Goal: Transaction & Acquisition: Purchase product/service

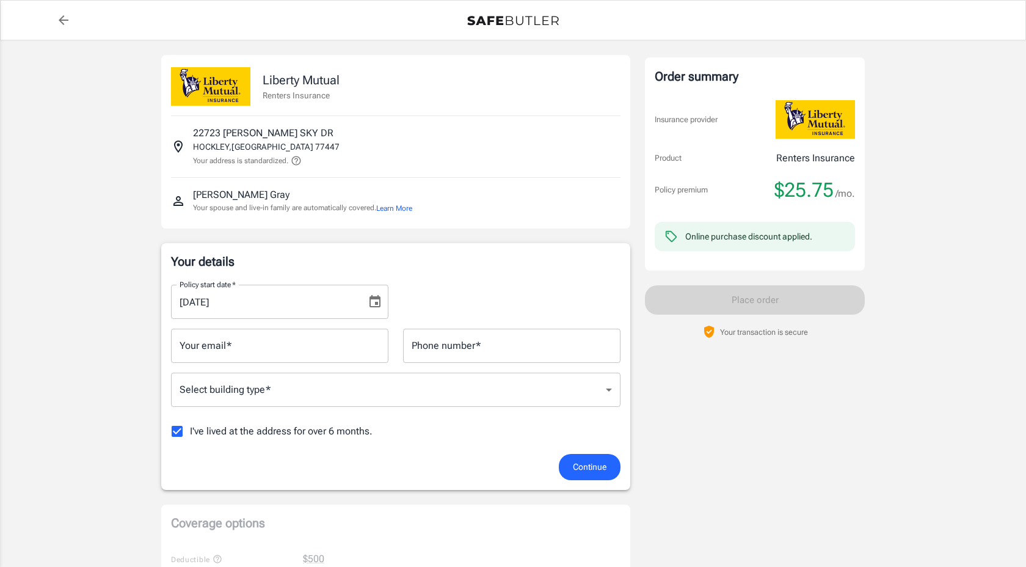
click at [214, 353] on input "Your email   *" at bounding box center [279, 345] width 217 height 34
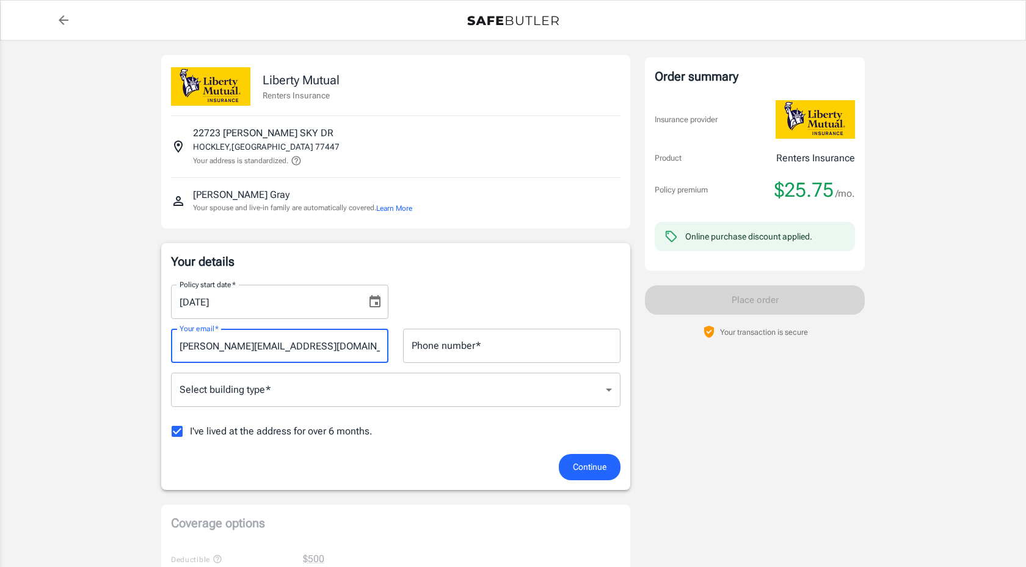
type input "[PERSON_NAME][EMAIL_ADDRESS][DOMAIN_NAME]"
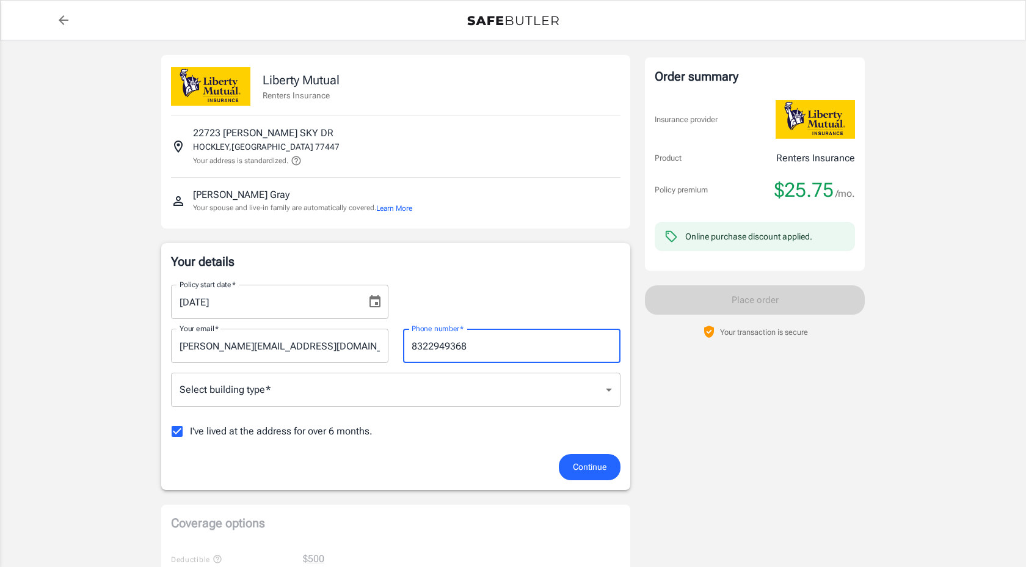
type input "8322949368"
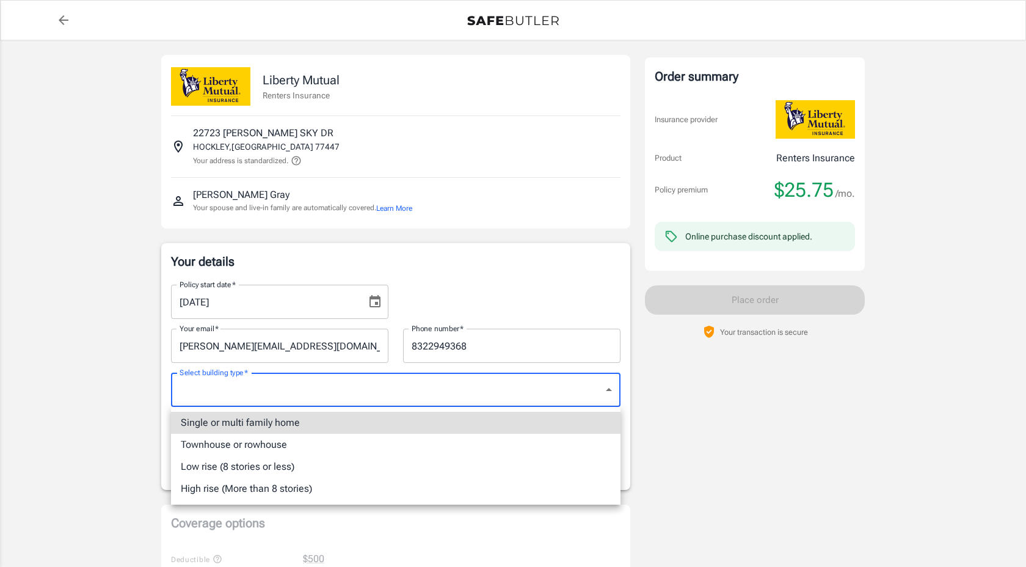
click at [220, 423] on li "Single or multi family home" at bounding box center [395, 423] width 449 height 22
type input "singlefamily"
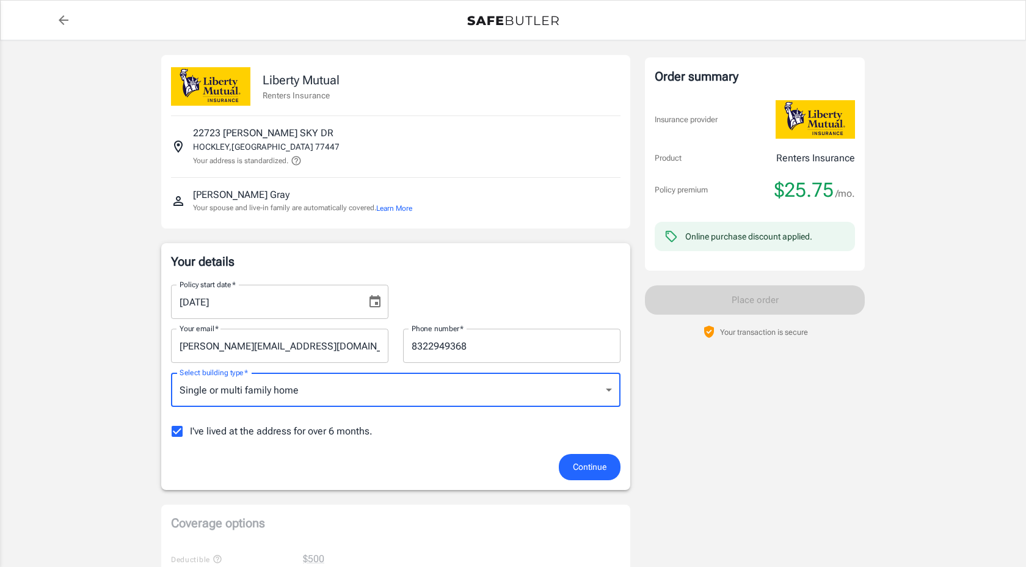
click at [580, 465] on span "Continue" at bounding box center [590, 466] width 34 height 15
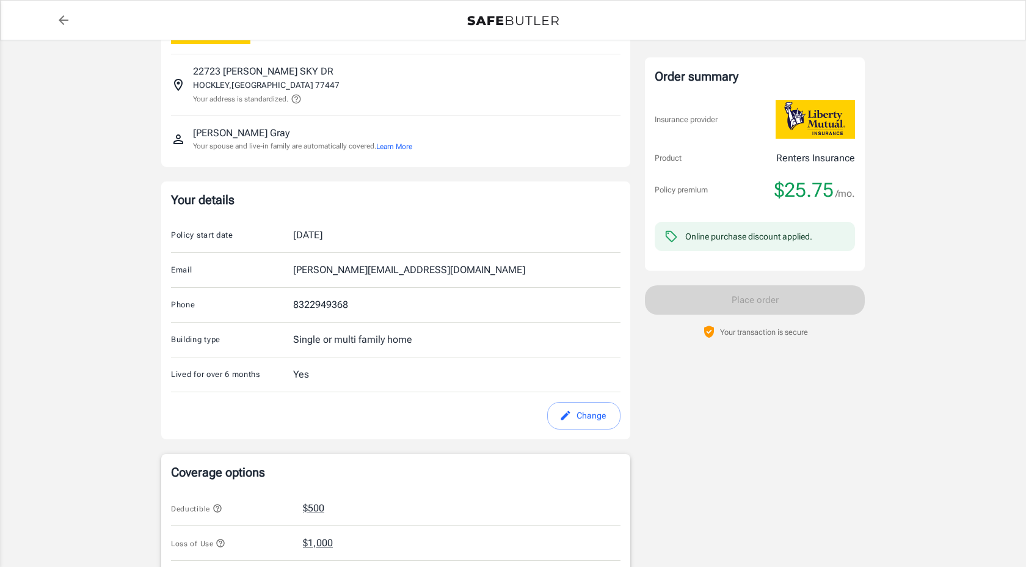
scroll to position [54, 0]
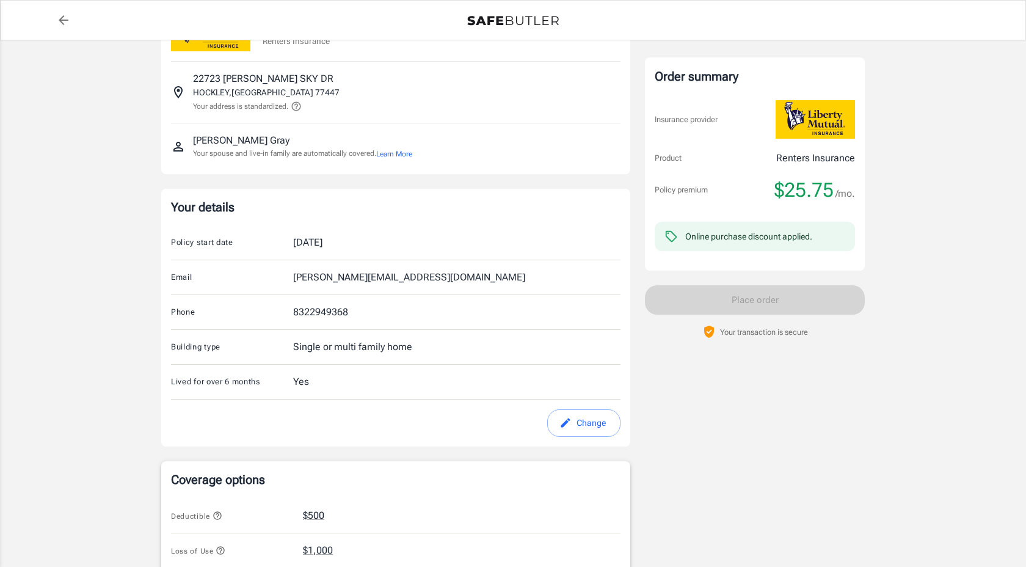
click at [313, 247] on div "[DATE]" at bounding box center [307, 242] width 29 height 15
click at [592, 429] on button "Change" at bounding box center [583, 422] width 73 height 27
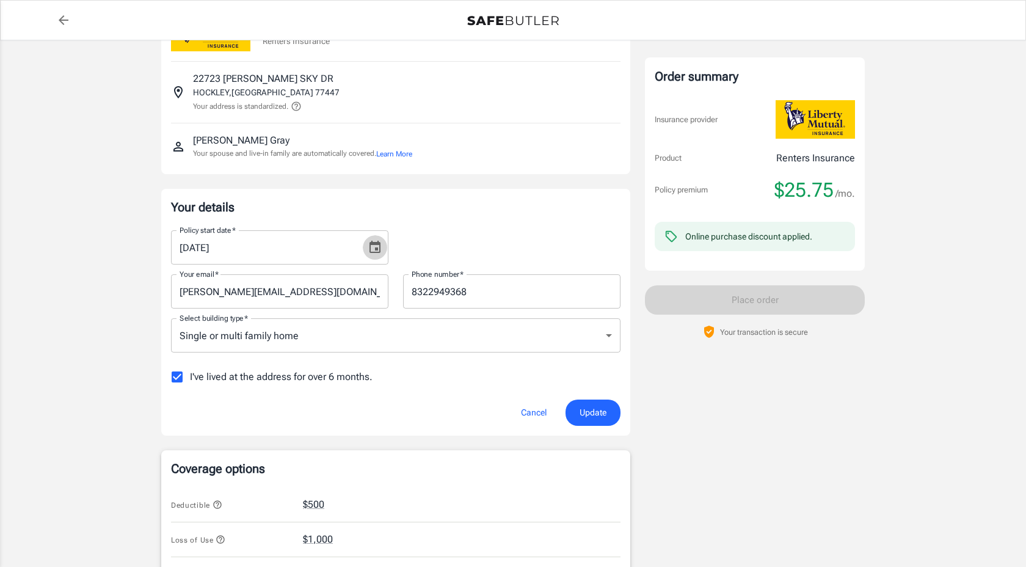
click at [373, 242] on icon "Choose date, selected date is Sep 19, 2025" at bounding box center [375, 247] width 15 height 15
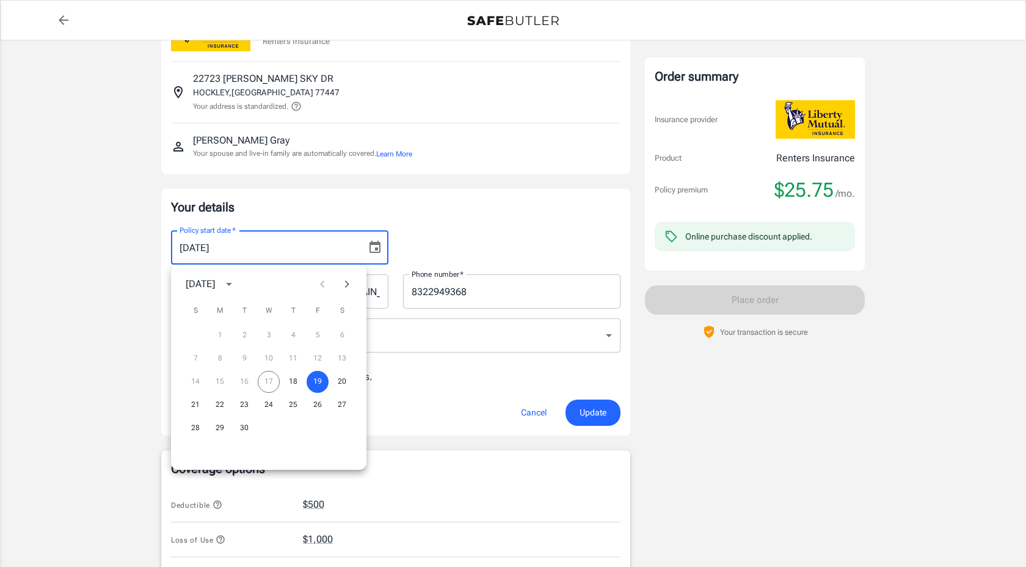
click at [271, 382] on div "14 15 16 17 18 19 20" at bounding box center [268, 382] width 195 height 22
click at [290, 382] on button "18" at bounding box center [293, 382] width 22 height 22
type input "[DATE]"
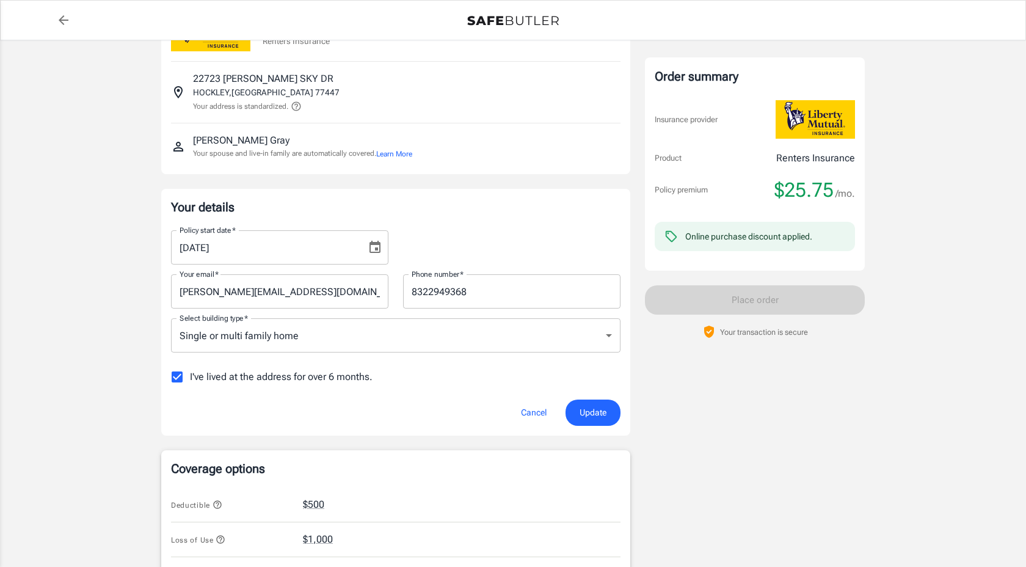
click at [583, 410] on span "Update" at bounding box center [592, 412] width 27 height 15
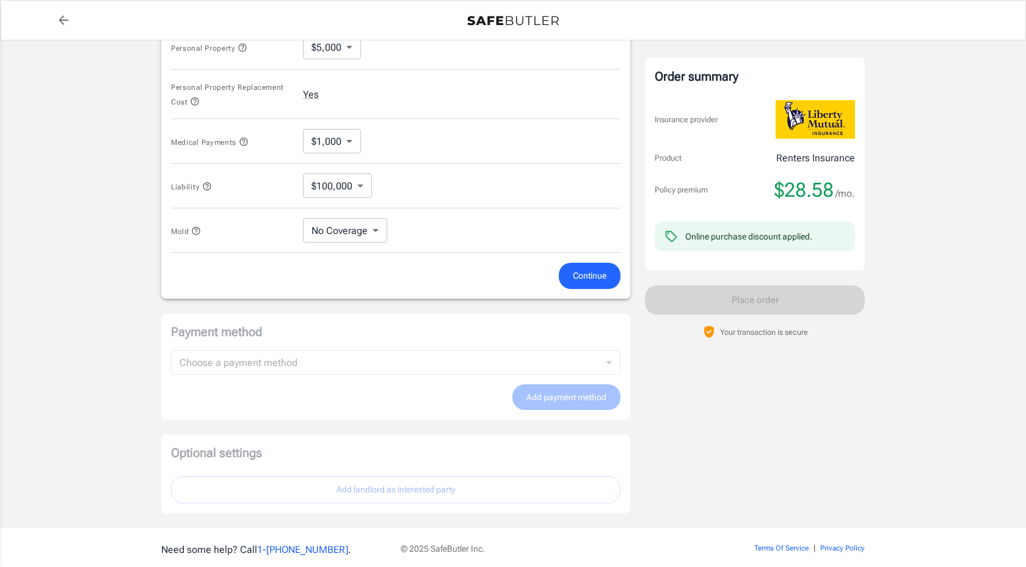
scroll to position [644, 0]
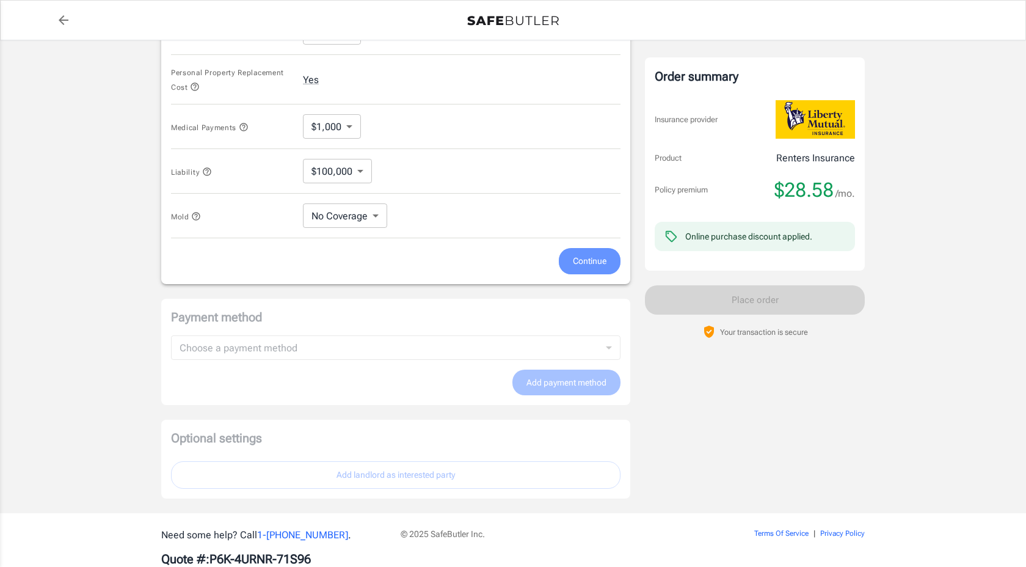
click at [578, 258] on span "Continue" at bounding box center [590, 260] width 34 height 15
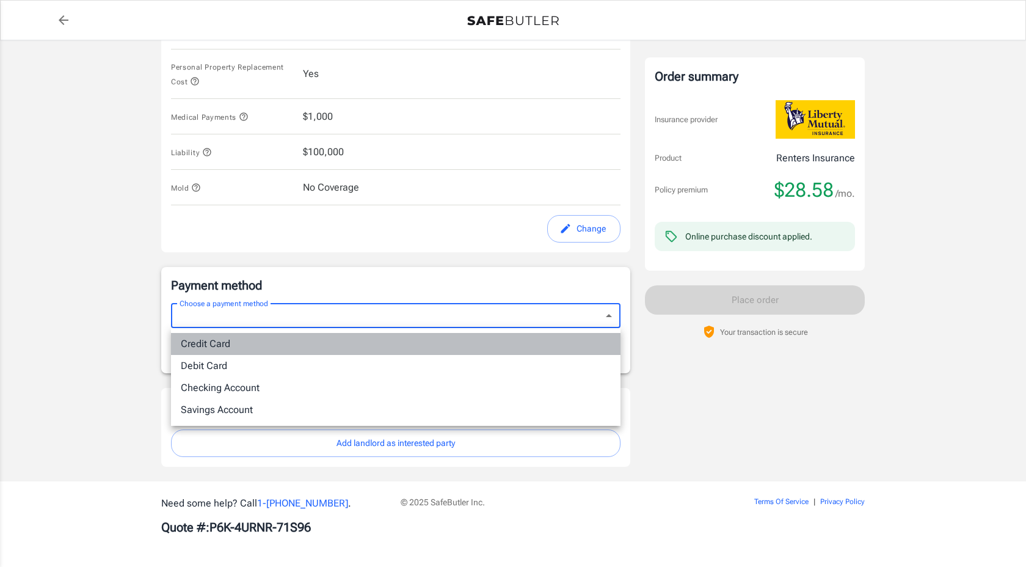
click at [217, 344] on li "Credit Card" at bounding box center [395, 344] width 449 height 22
type input "credit"
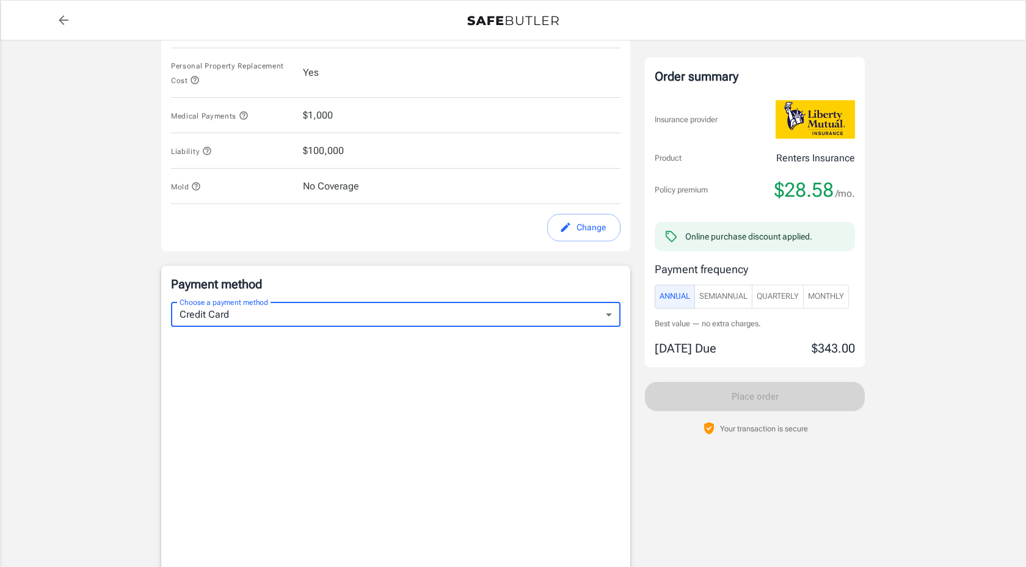
click at [827, 296] on span "Monthly" at bounding box center [826, 296] width 36 height 14
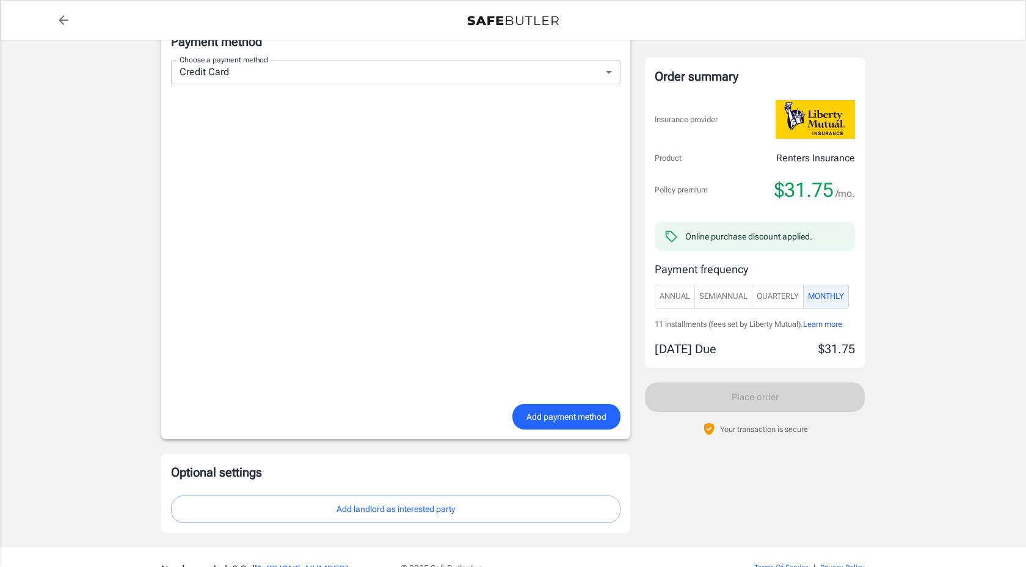
scroll to position [846, 0]
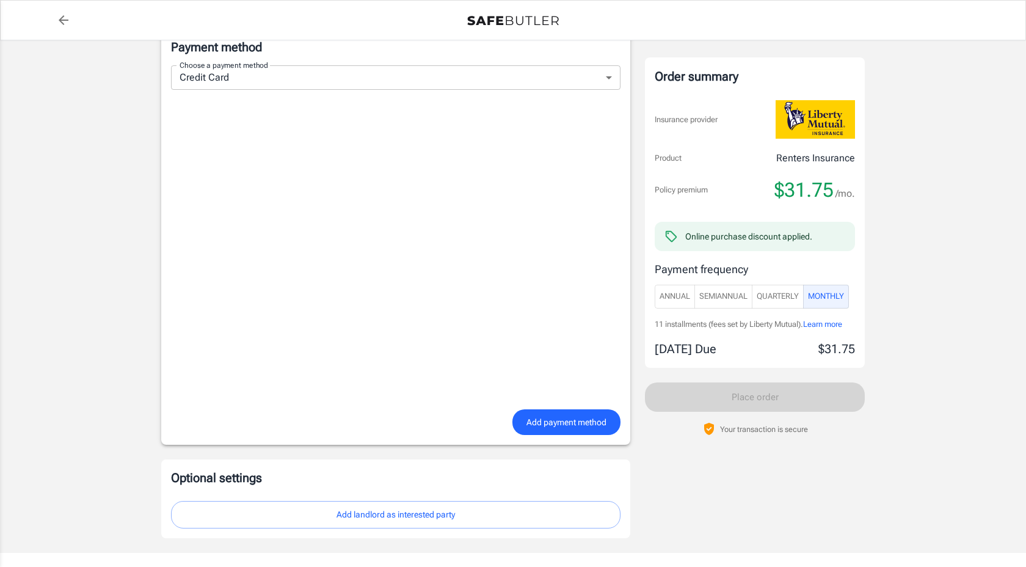
click at [777, 297] on span "Quarterly" at bounding box center [778, 296] width 42 height 14
click at [843, 299] on span "Monthly" at bounding box center [826, 296] width 36 height 14
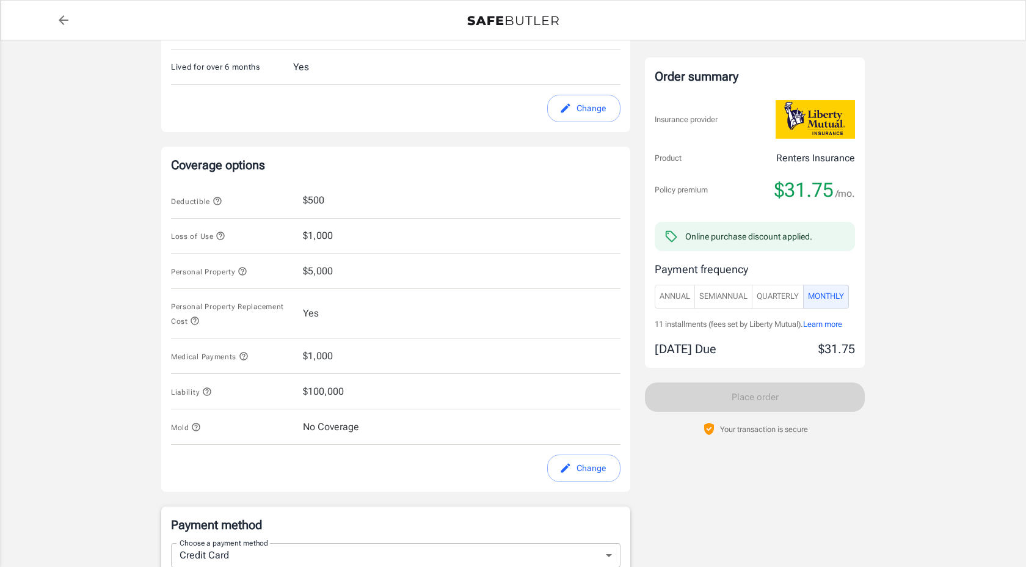
scroll to position [421, 0]
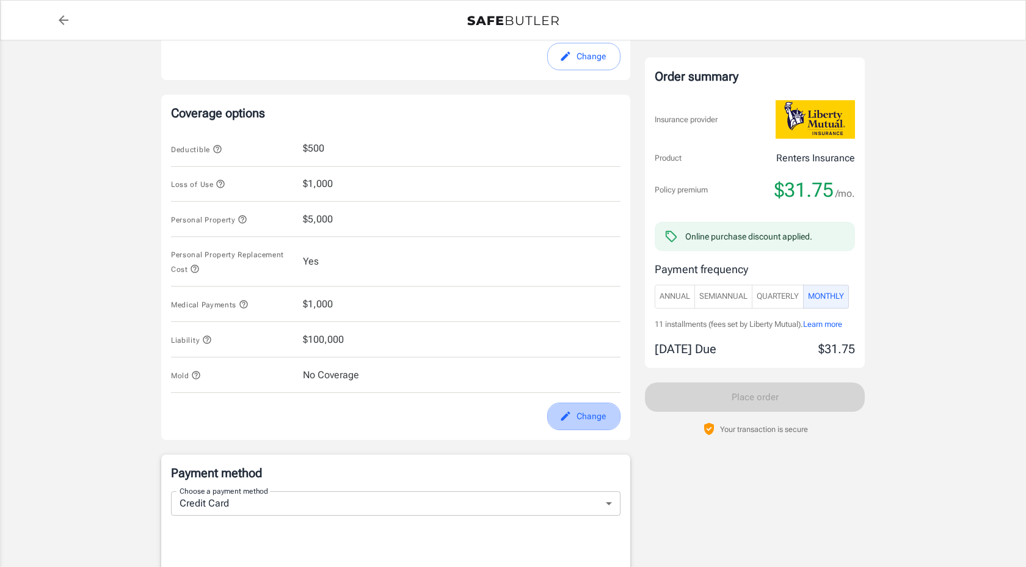
click at [564, 416] on icon "edit" at bounding box center [565, 416] width 12 height 12
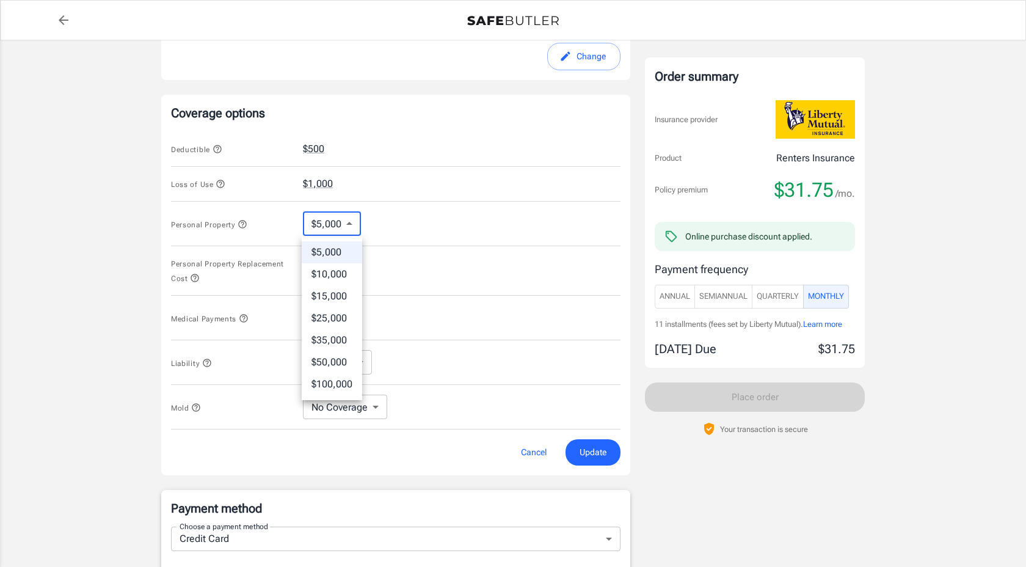
click at [348, 226] on body "Policy premium $ 31.75 /mo Liberty Mutual Renters Insurance [STREET_ADDRESS][PE…" at bounding box center [513, 339] width 1026 height 1520
click at [337, 250] on li "$5,000" at bounding box center [332, 252] width 60 height 22
click at [360, 368] on body "Policy premium $ 31.75 /mo Liberty Mutual Renters Insurance [STREET_ADDRESS][PE…" at bounding box center [513, 339] width 1026 height 1520
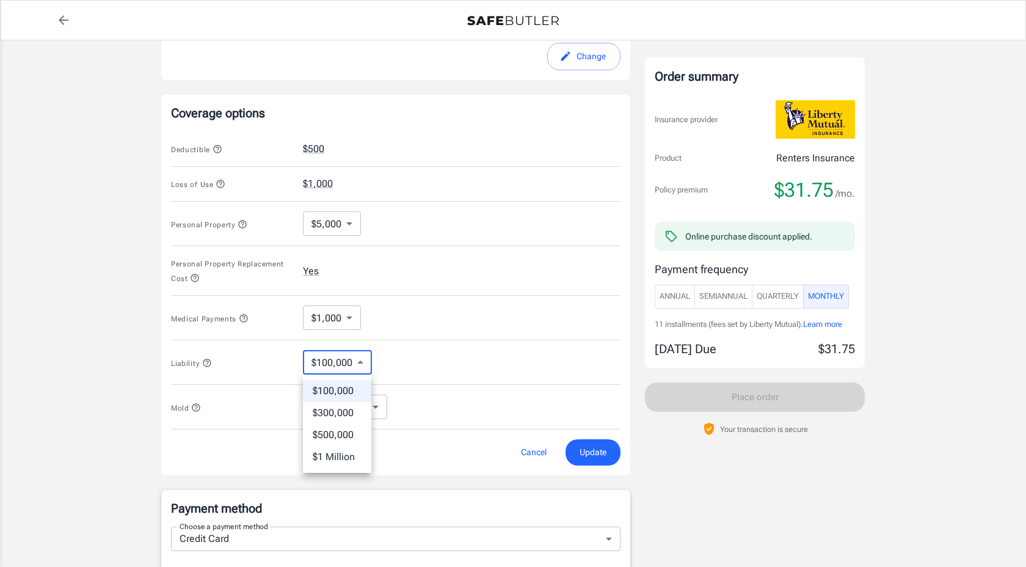
click at [455, 369] on div at bounding box center [513, 283] width 1026 height 567
click at [371, 407] on body "Policy premium $ 31.75 /mo Liberty Mutual Renters Insurance [STREET_ADDRESS][PE…" at bounding box center [513, 339] width 1026 height 1520
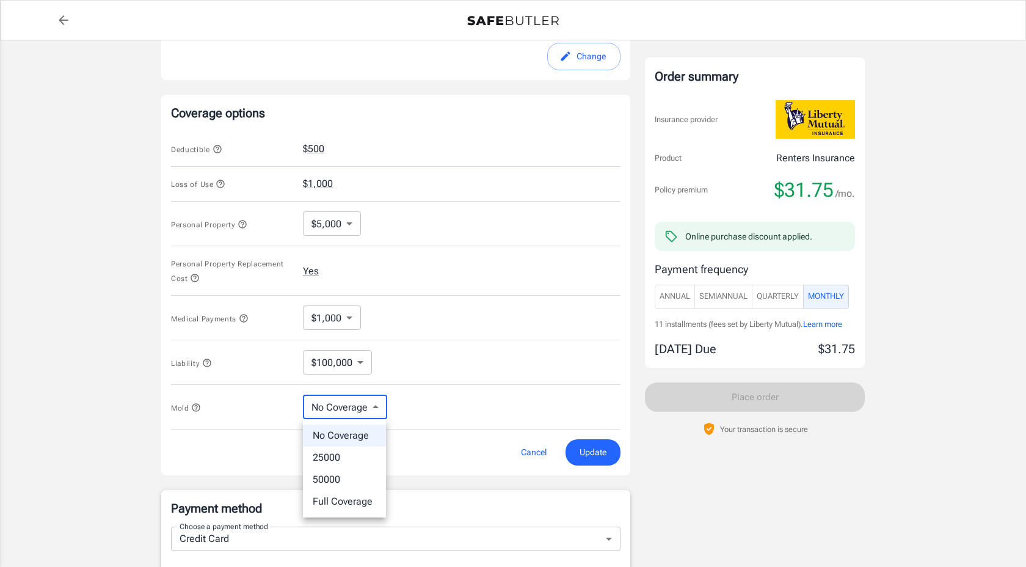
click at [459, 392] on div at bounding box center [513, 283] width 1026 height 567
click at [598, 452] on span "Update" at bounding box center [592, 452] width 27 height 15
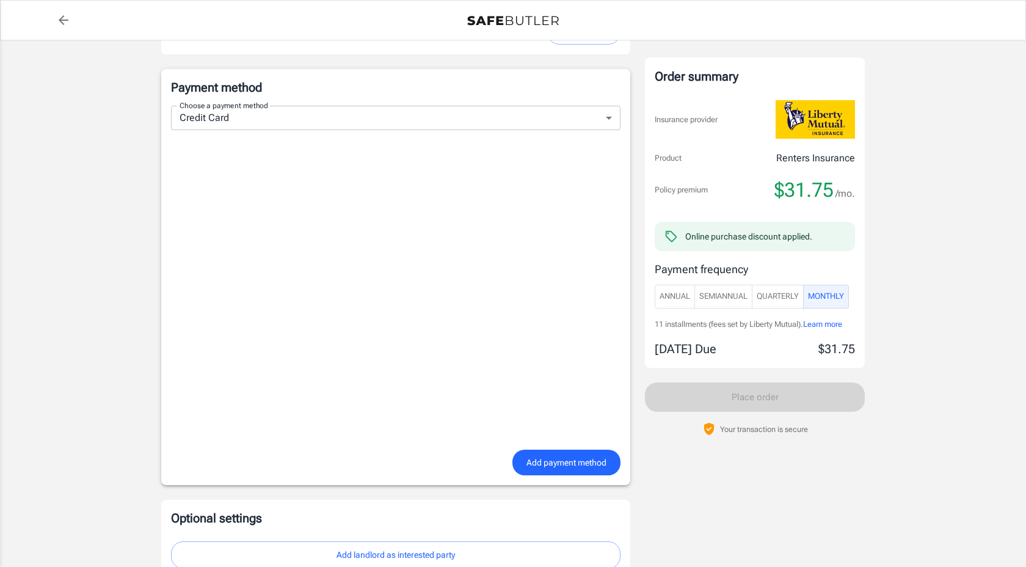
scroll to position [805, 0]
click at [561, 462] on span "Add payment method" at bounding box center [566, 462] width 80 height 15
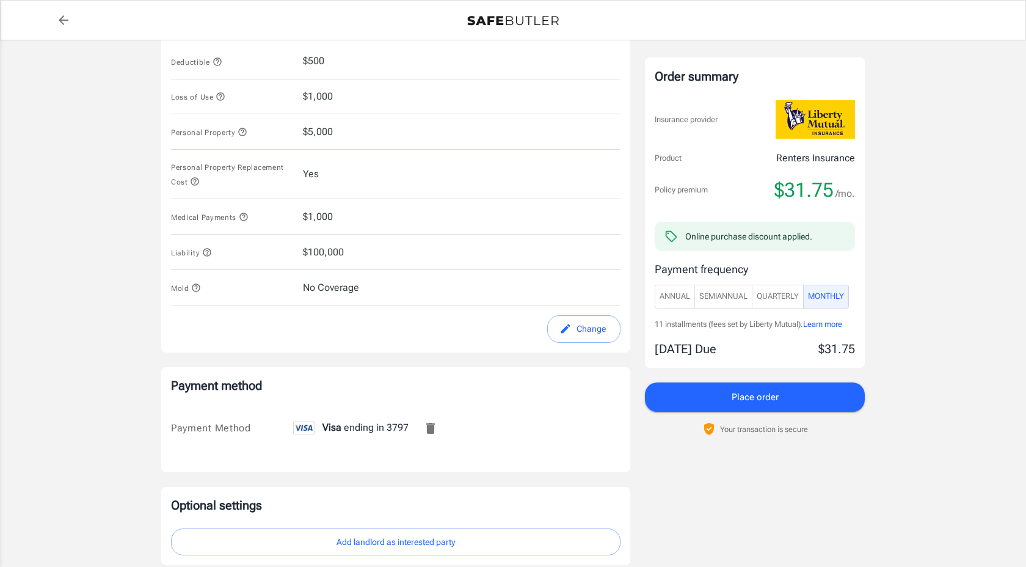
scroll to position [509, 0]
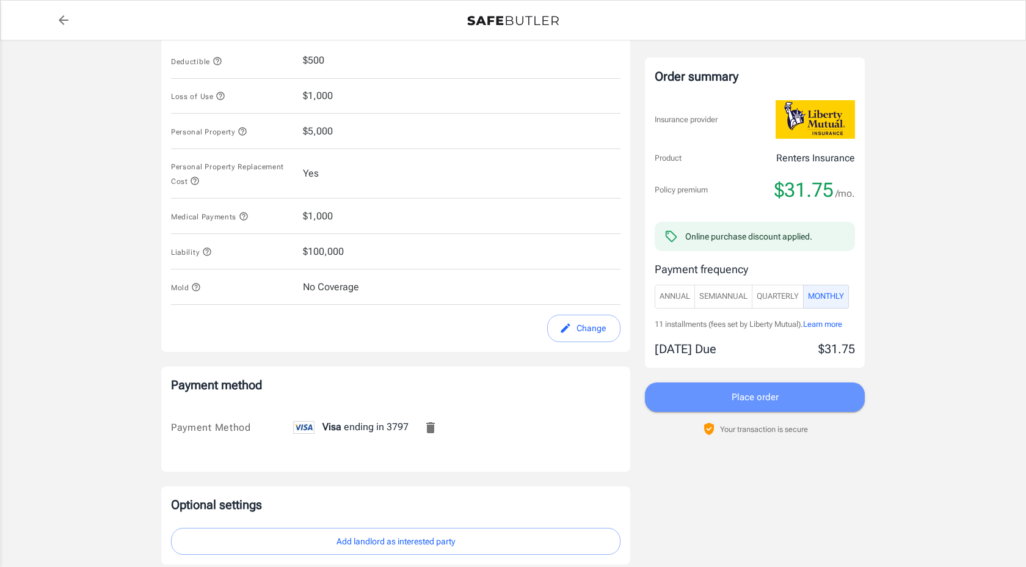
click at [779, 403] on button "Place order" at bounding box center [755, 396] width 220 height 29
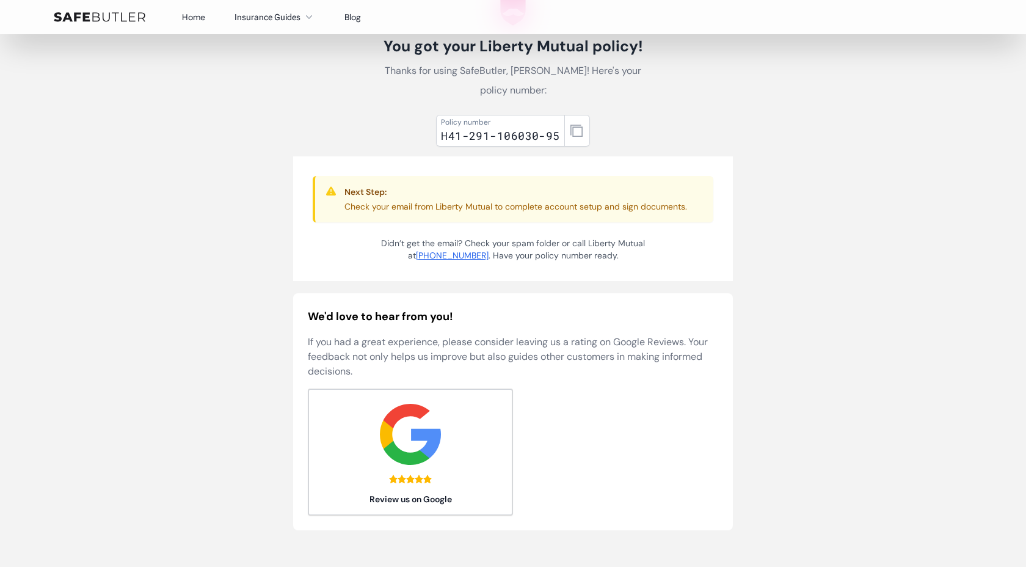
scroll to position [24, 0]
